Goal: Navigation & Orientation: Go to known website

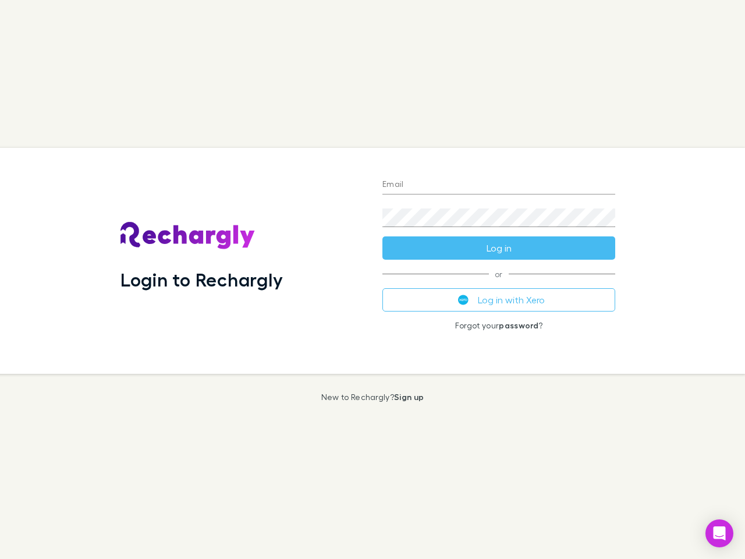
click at [373, 280] on div "Login to Rechargly" at bounding box center [242, 261] width 262 height 226
click at [499, 185] on input "Email" at bounding box center [499, 185] width 233 height 19
click at [499, 248] on button "Log in" at bounding box center [499, 247] width 233 height 23
click at [499, 300] on div "Email Password Log in or Log in with Xero Forgot your password ?" at bounding box center [499, 261] width 252 height 226
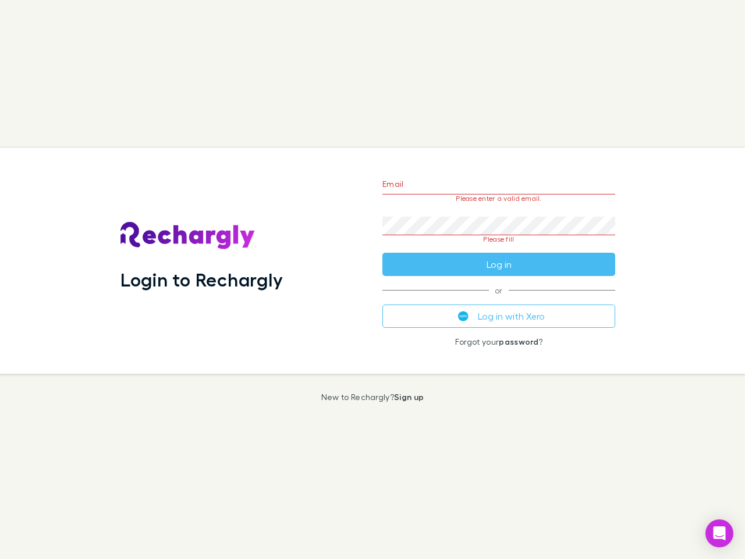
click at [720, 533] on icon "Open Intercom Messenger" at bounding box center [720, 533] width 12 height 14
